Goal: Use online tool/utility: Utilize a website feature to perform a specific function

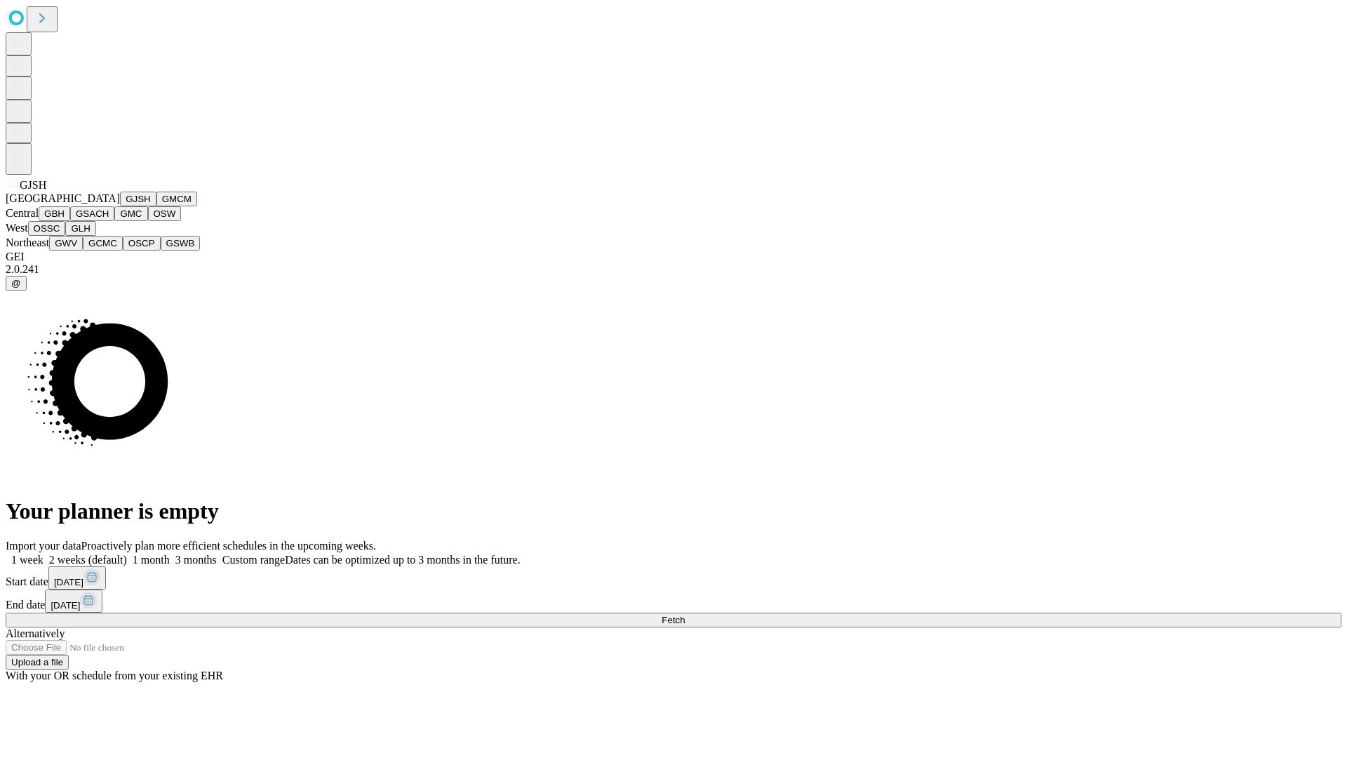
click at [120, 206] on button "GJSH" at bounding box center [138, 198] width 36 height 15
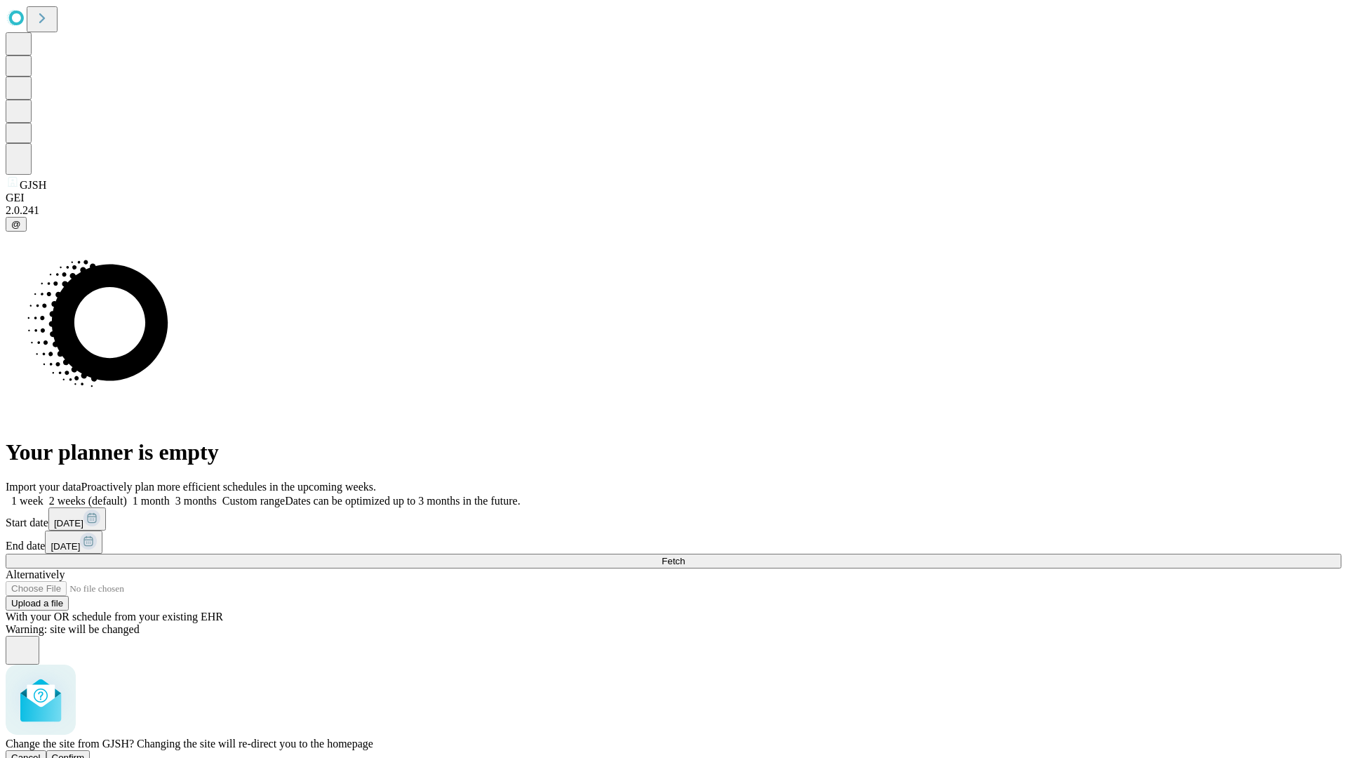
click at [85, 752] on span "Confirm" at bounding box center [68, 757] width 33 height 11
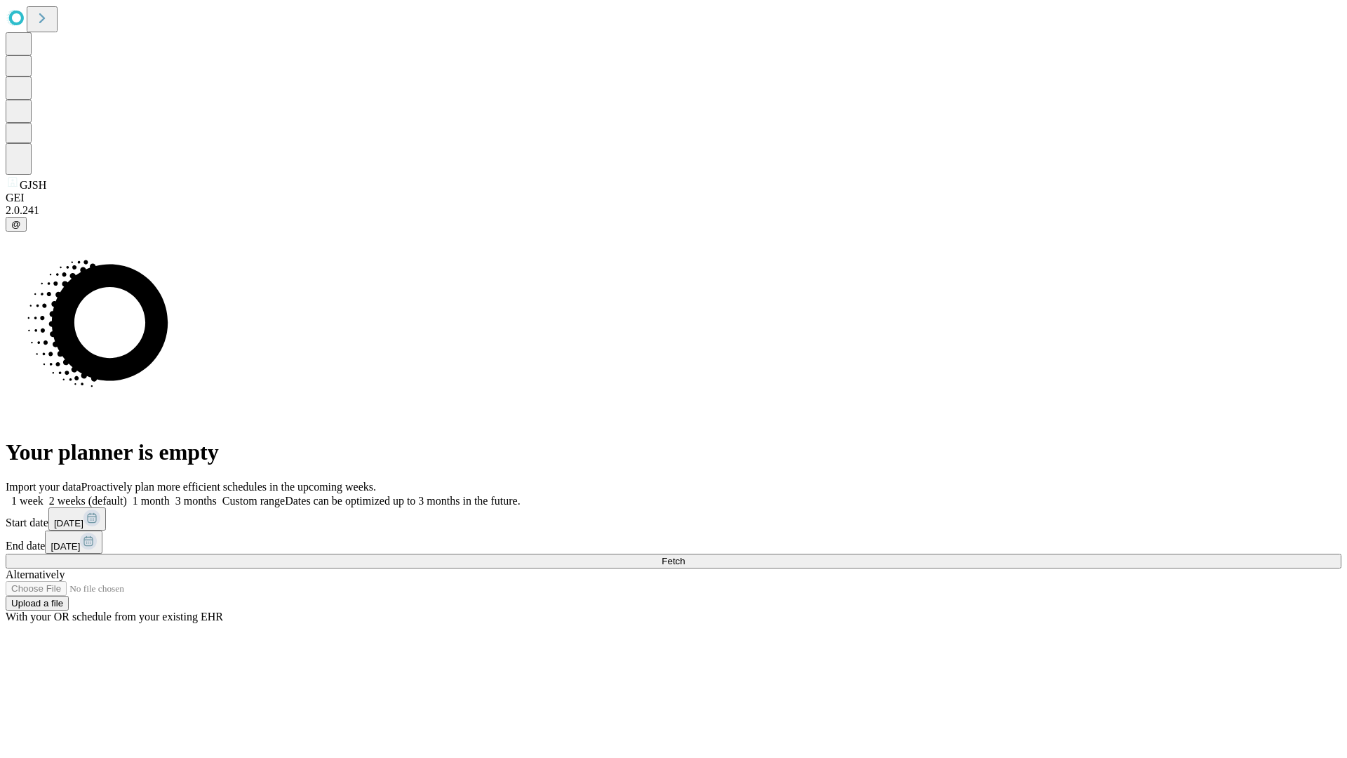
click at [170, 494] on label "1 month" at bounding box center [148, 500] width 43 height 12
click at [685, 556] on span "Fetch" at bounding box center [672, 561] width 23 height 11
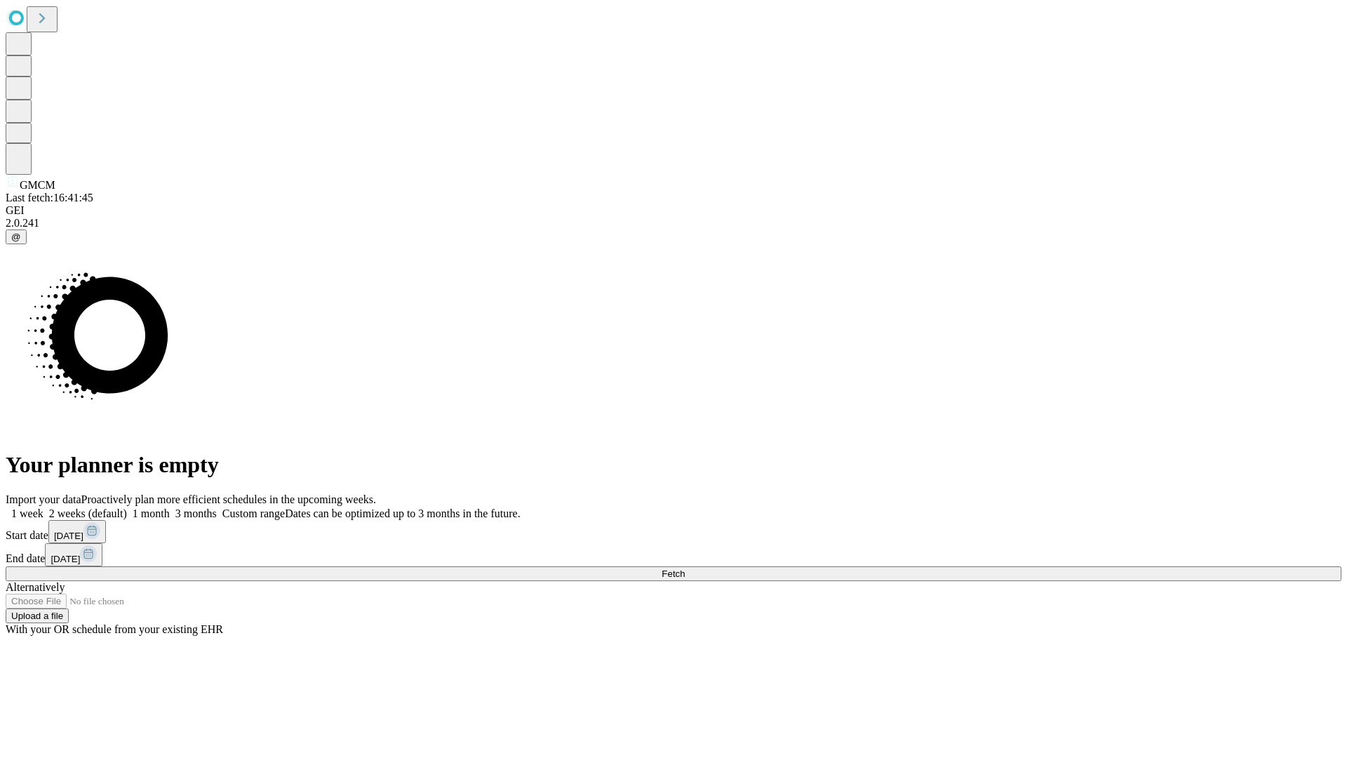
click at [170, 507] on label "1 month" at bounding box center [148, 513] width 43 height 12
click at [685, 568] on span "Fetch" at bounding box center [672, 573] width 23 height 11
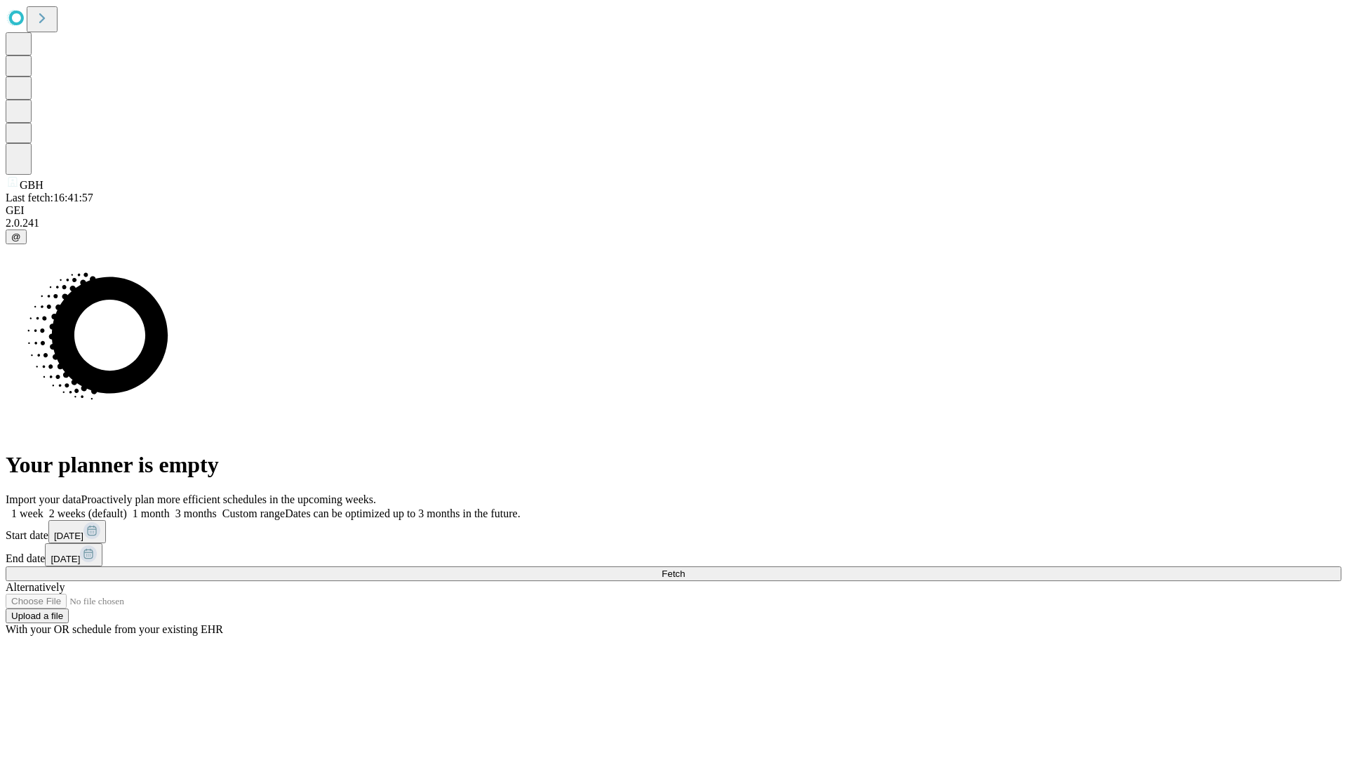
click at [170, 507] on label "1 month" at bounding box center [148, 513] width 43 height 12
click at [685, 568] on span "Fetch" at bounding box center [672, 573] width 23 height 11
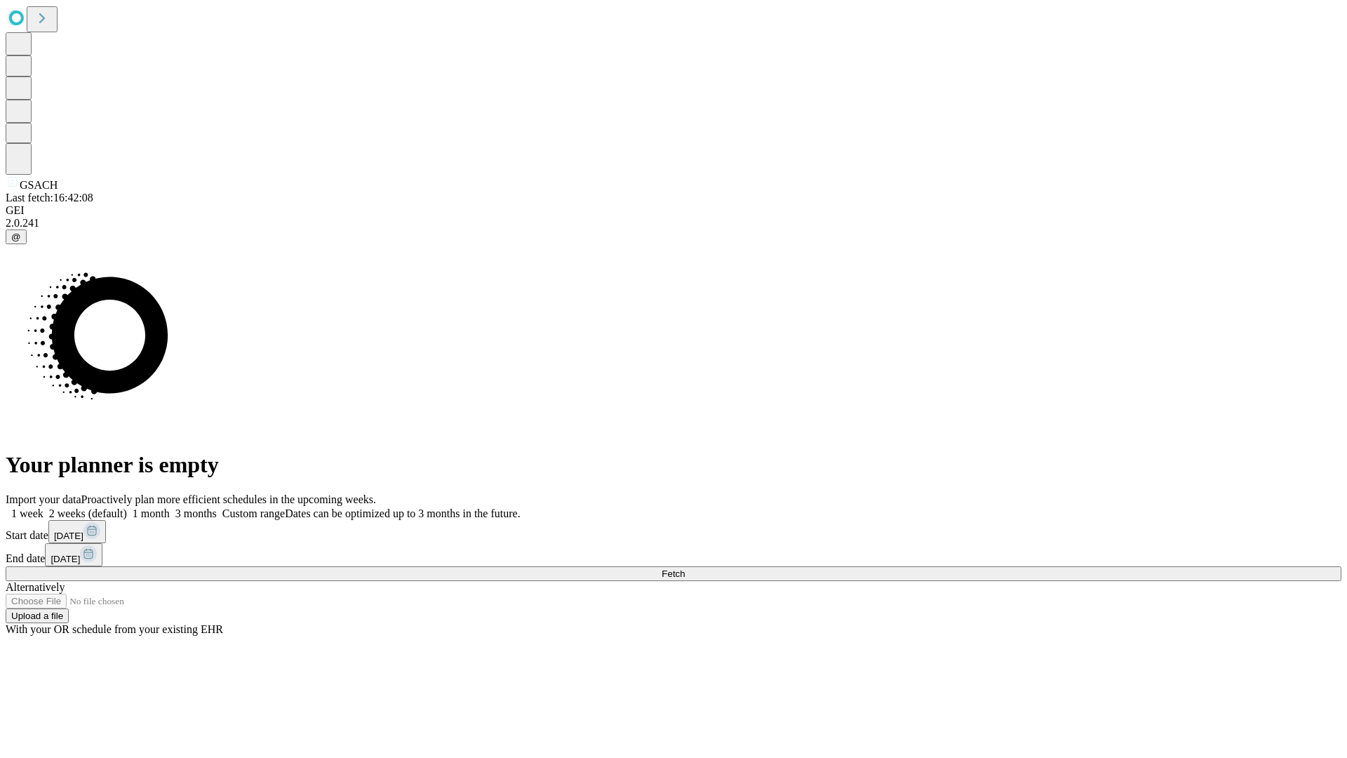
click at [170, 507] on label "1 month" at bounding box center [148, 513] width 43 height 12
click at [685, 568] on span "Fetch" at bounding box center [672, 573] width 23 height 11
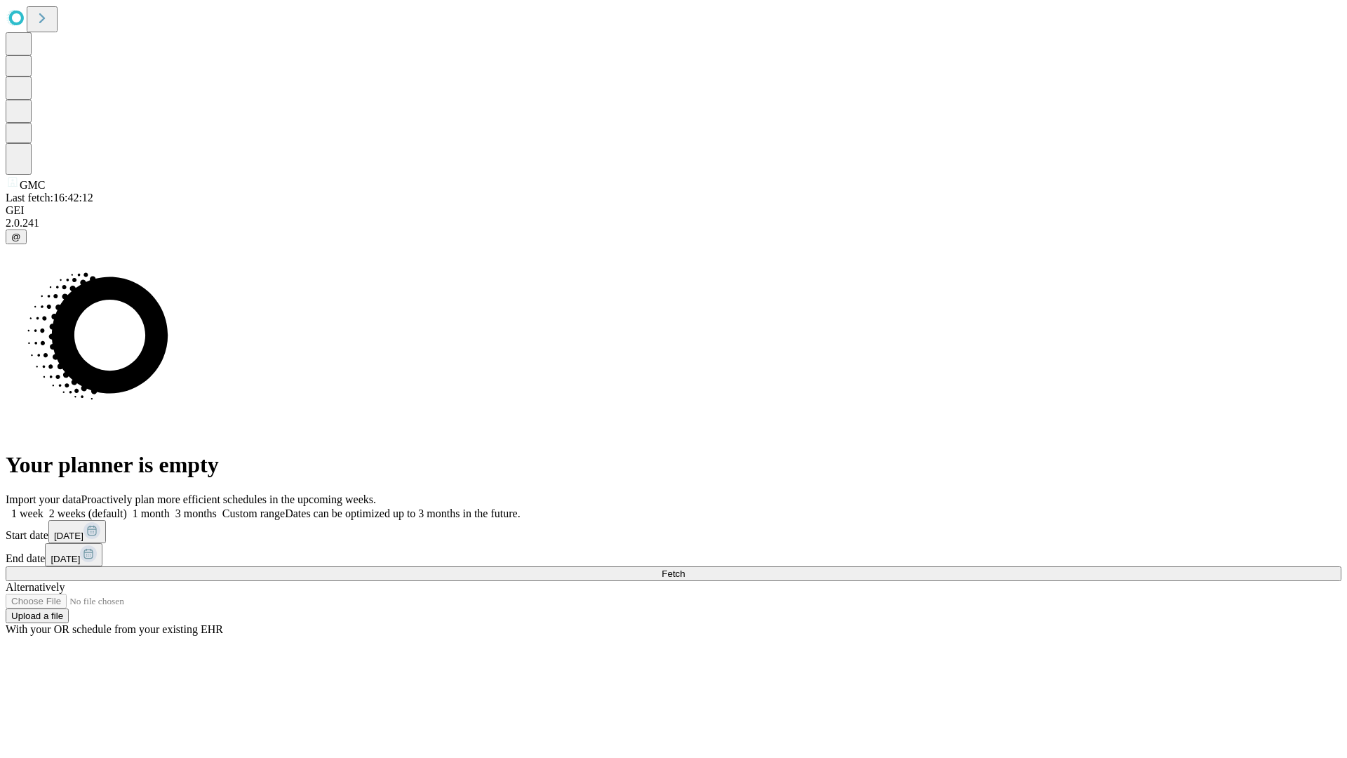
click at [170, 507] on label "1 month" at bounding box center [148, 513] width 43 height 12
click at [685, 568] on span "Fetch" at bounding box center [672, 573] width 23 height 11
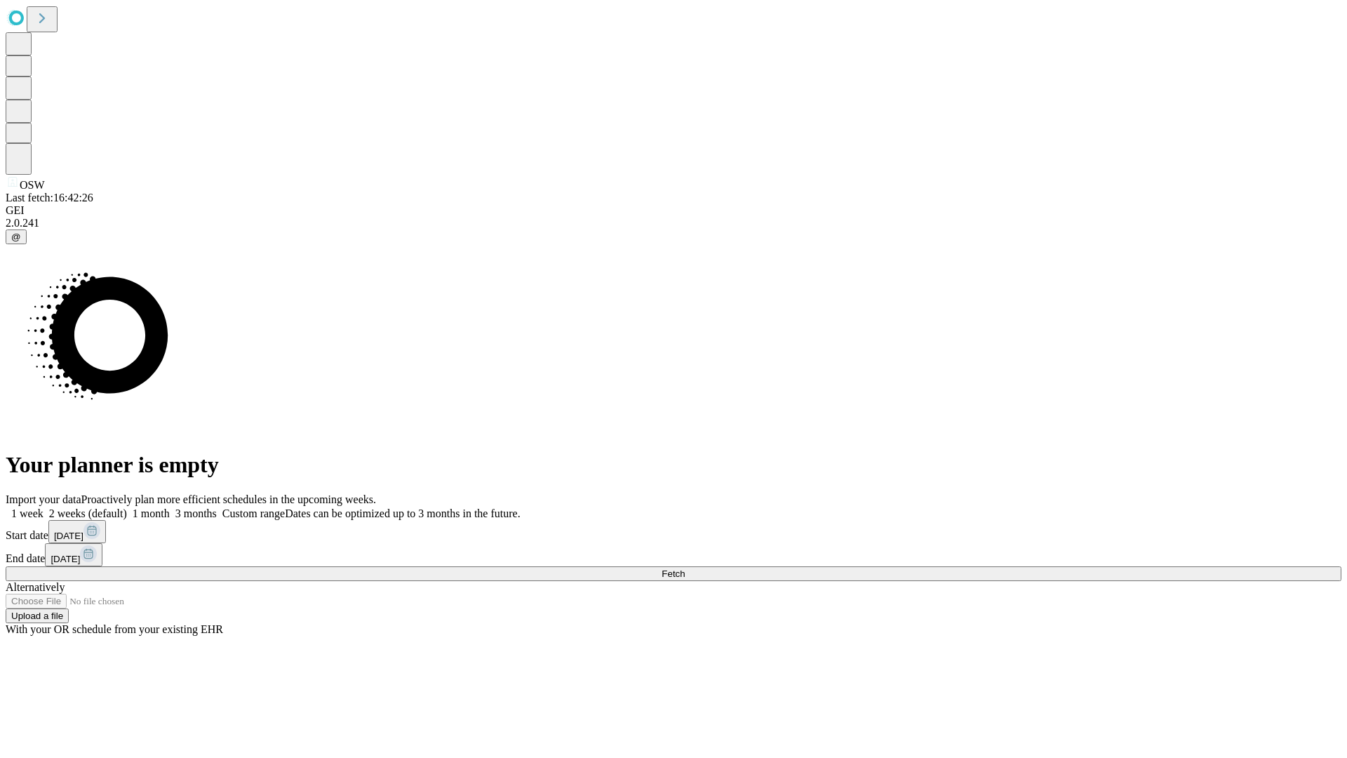
click at [170, 507] on label "1 month" at bounding box center [148, 513] width 43 height 12
click at [685, 568] on span "Fetch" at bounding box center [672, 573] width 23 height 11
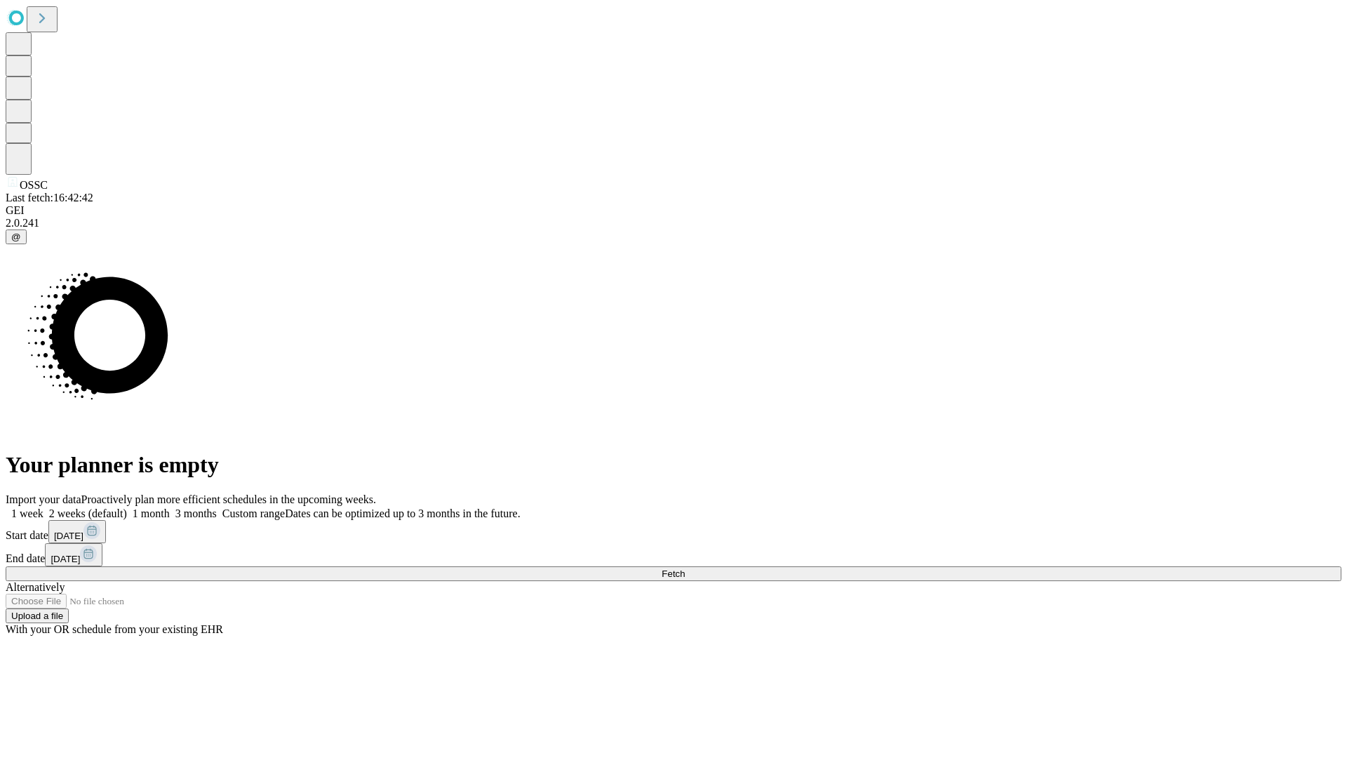
click at [170, 507] on label "1 month" at bounding box center [148, 513] width 43 height 12
click at [685, 568] on span "Fetch" at bounding box center [672, 573] width 23 height 11
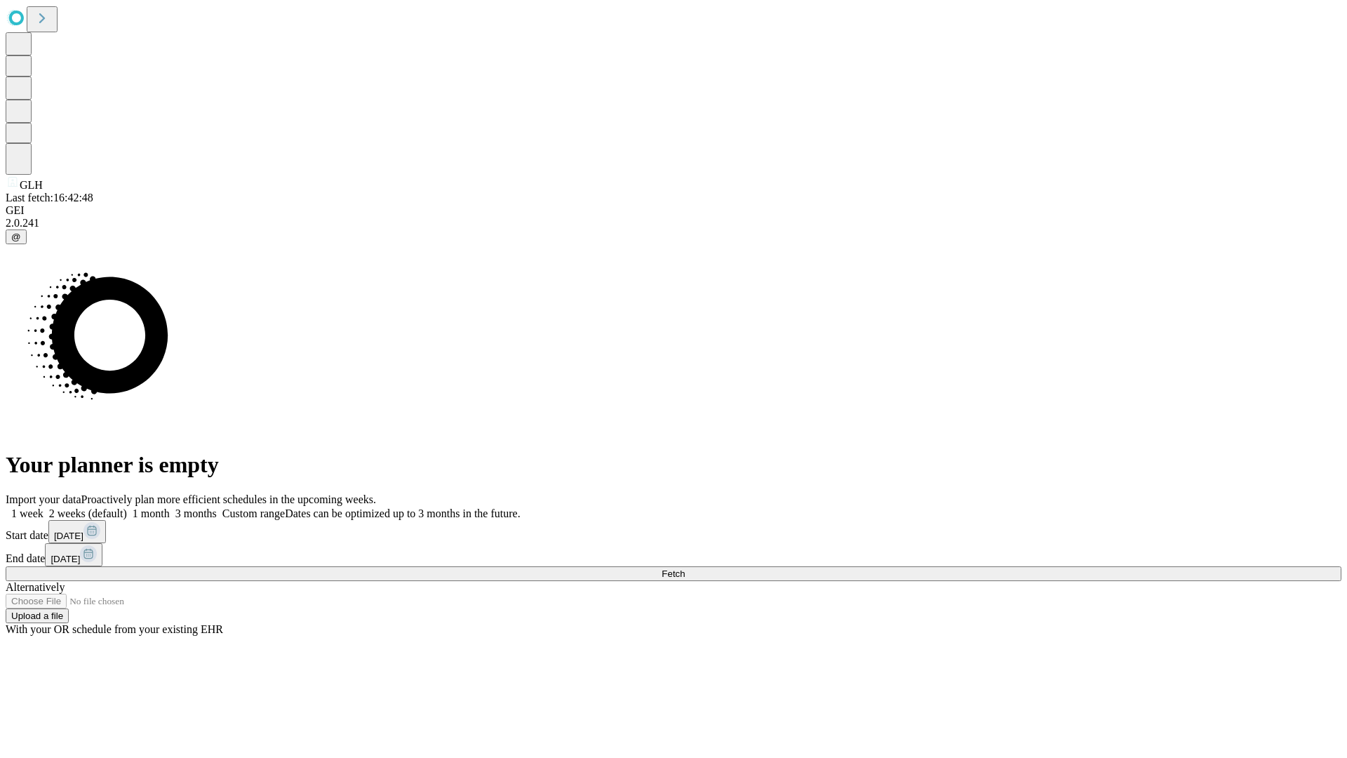
click at [170, 507] on label "1 month" at bounding box center [148, 513] width 43 height 12
click at [685, 568] on span "Fetch" at bounding box center [672, 573] width 23 height 11
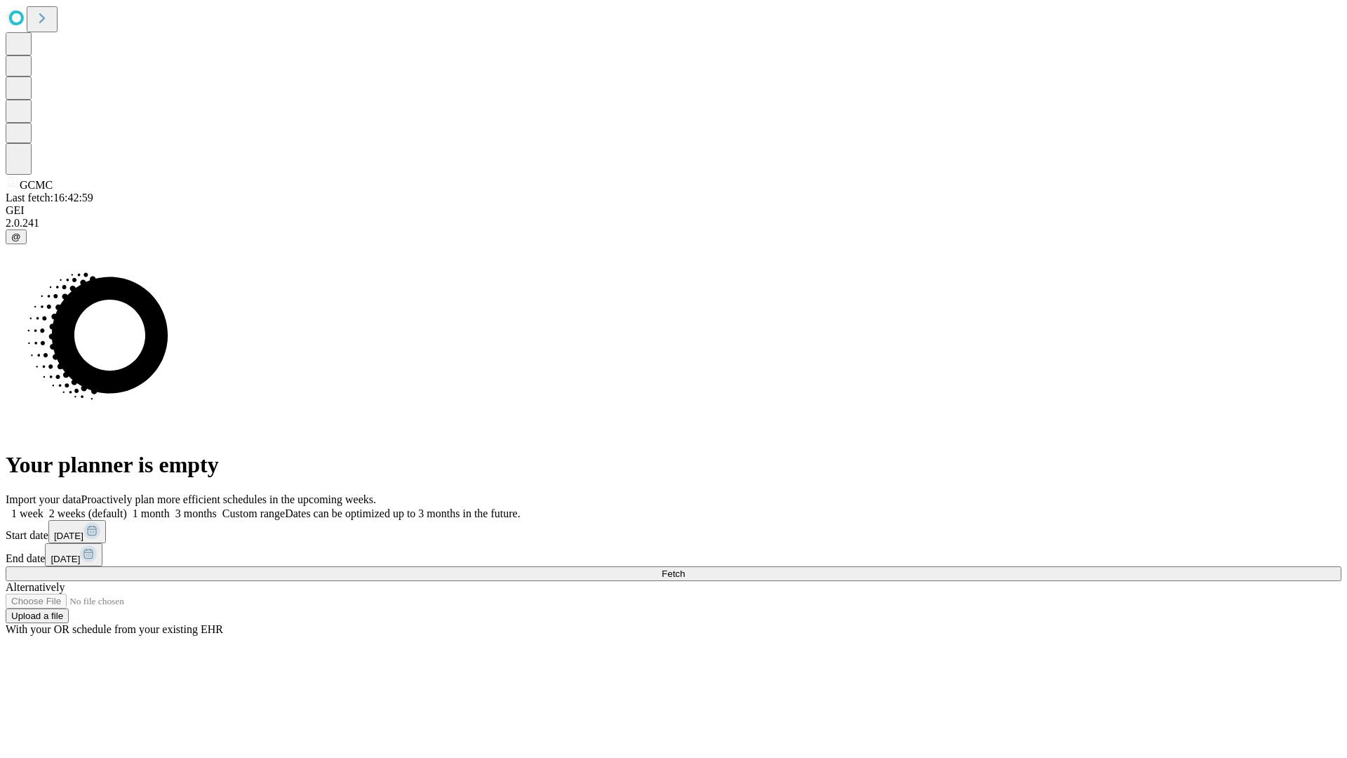
click at [685, 568] on span "Fetch" at bounding box center [672, 573] width 23 height 11
click at [170, 507] on label "1 month" at bounding box center [148, 513] width 43 height 12
click at [685, 568] on span "Fetch" at bounding box center [672, 573] width 23 height 11
